Goal: Information Seeking & Learning: Learn about a topic

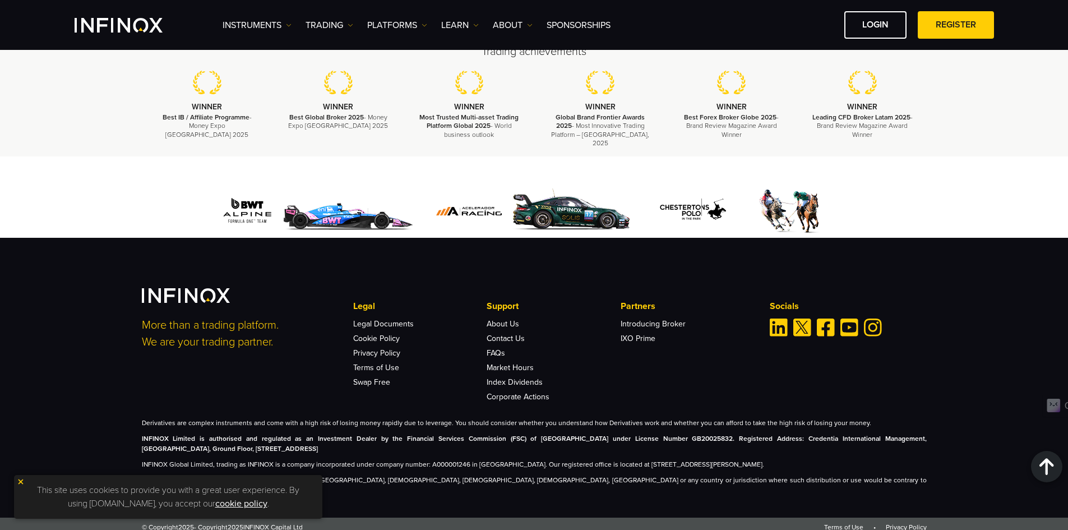
scroll to position [3391, 0]
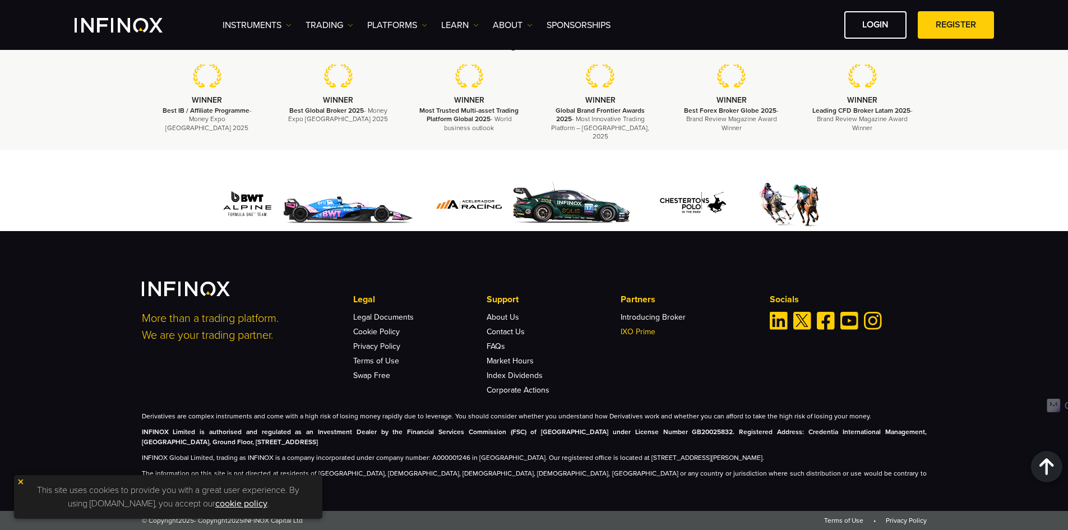
click at [644, 336] on link "IXO Prime" at bounding box center [637, 332] width 35 height 10
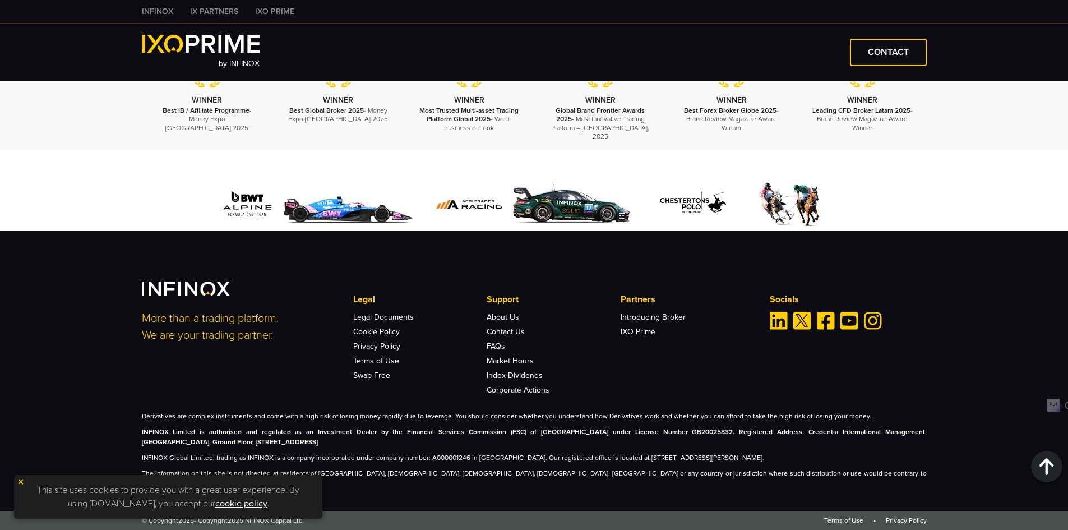
scroll to position [2602, 0]
click at [508, 322] on link "About Us" at bounding box center [502, 317] width 33 height 10
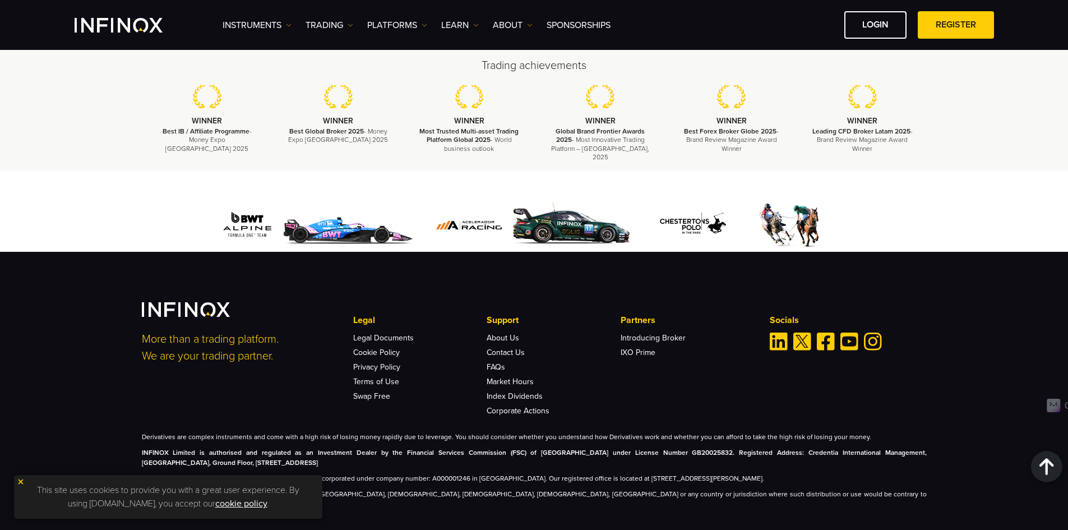
scroll to position [4040, 0]
